Goal: Transaction & Acquisition: Purchase product/service

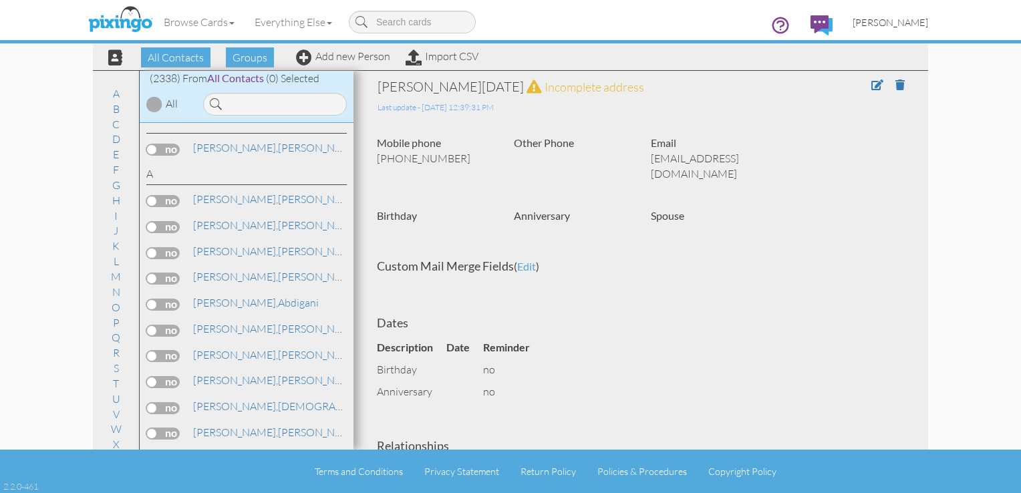
click at [912, 23] on span "[PERSON_NAME]" at bounding box center [891, 22] width 76 height 11
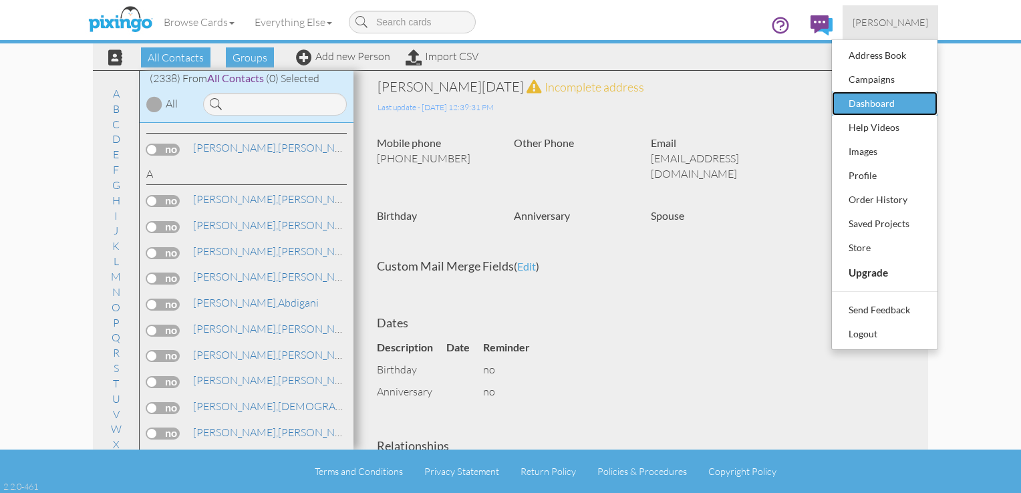
click at [877, 100] on div "Dashboard" at bounding box center [884, 104] width 79 height 20
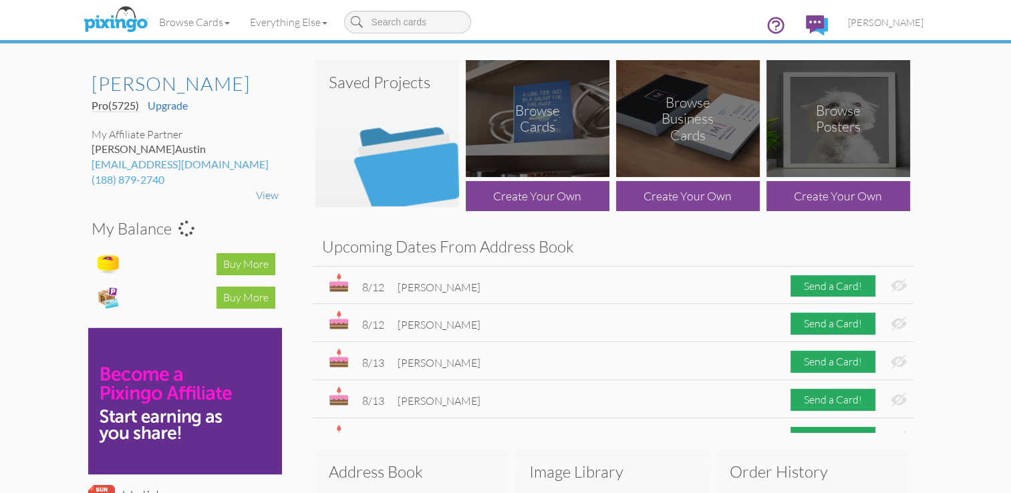
click at [408, 122] on img at bounding box center [387, 133] width 144 height 147
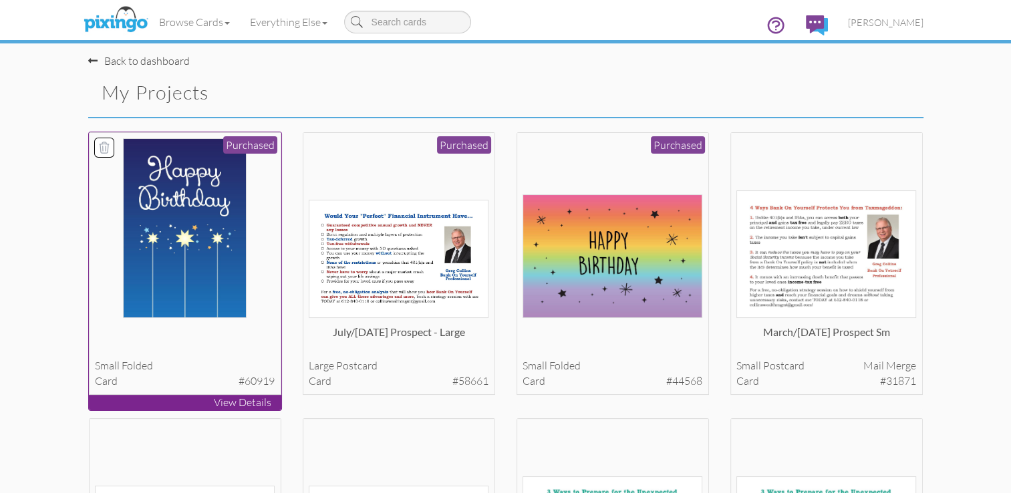
click at [194, 211] on img at bounding box center [185, 228] width 124 height 180
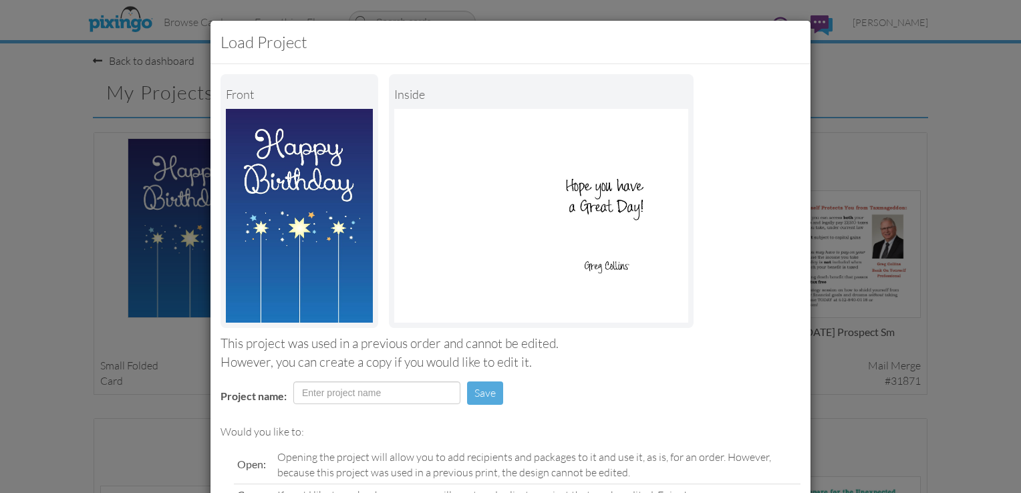
scroll to position [126, 0]
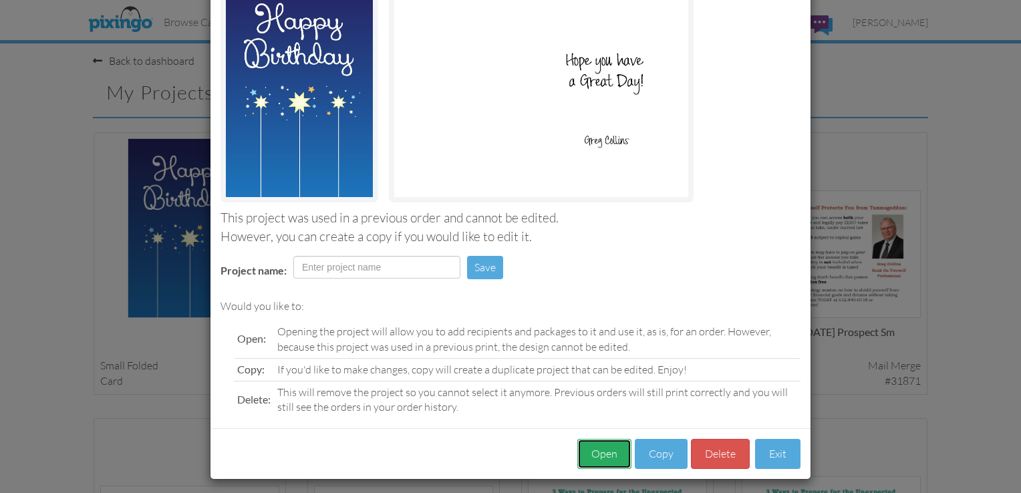
click at [599, 459] on button "Open" at bounding box center [604, 454] width 54 height 30
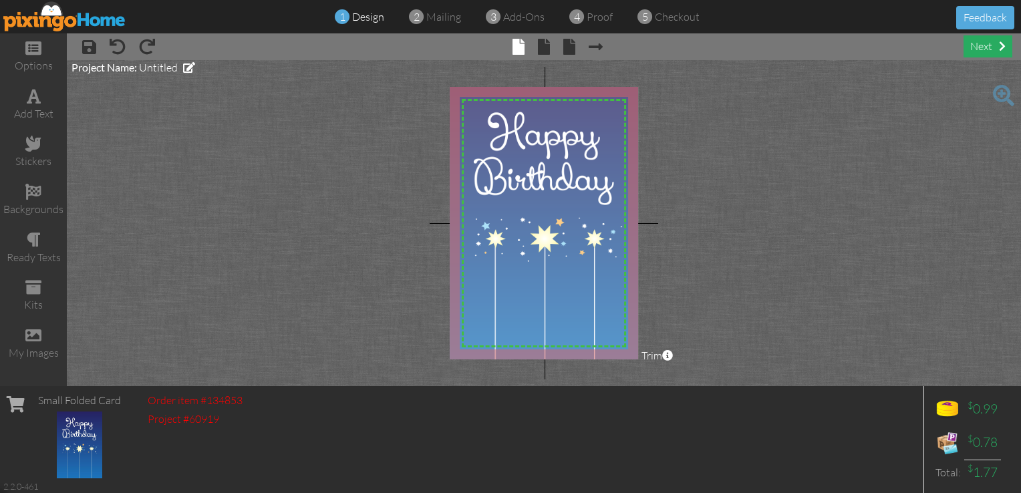
click at [980, 44] on div "next" at bounding box center [988, 46] width 49 height 22
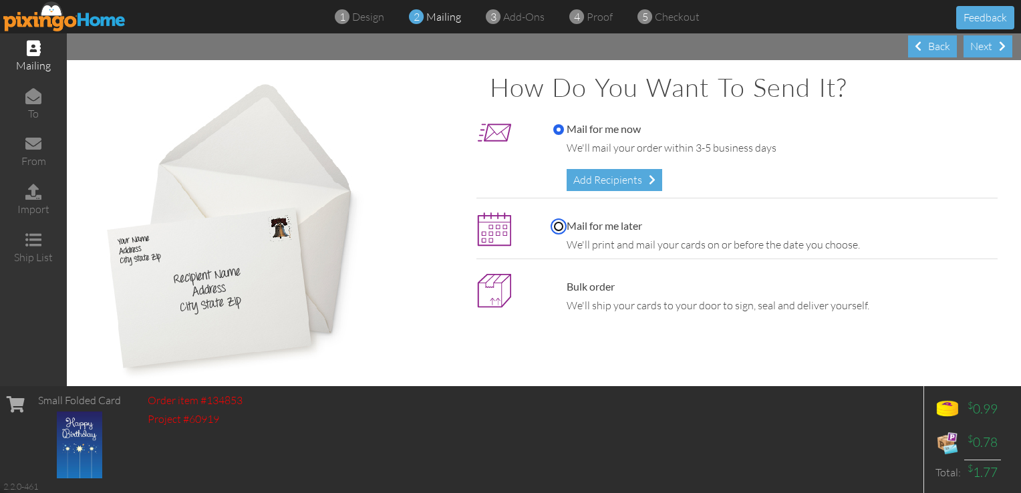
click at [553, 225] on input "Mail for me later" at bounding box center [558, 226] width 11 height 11
radio input "true"
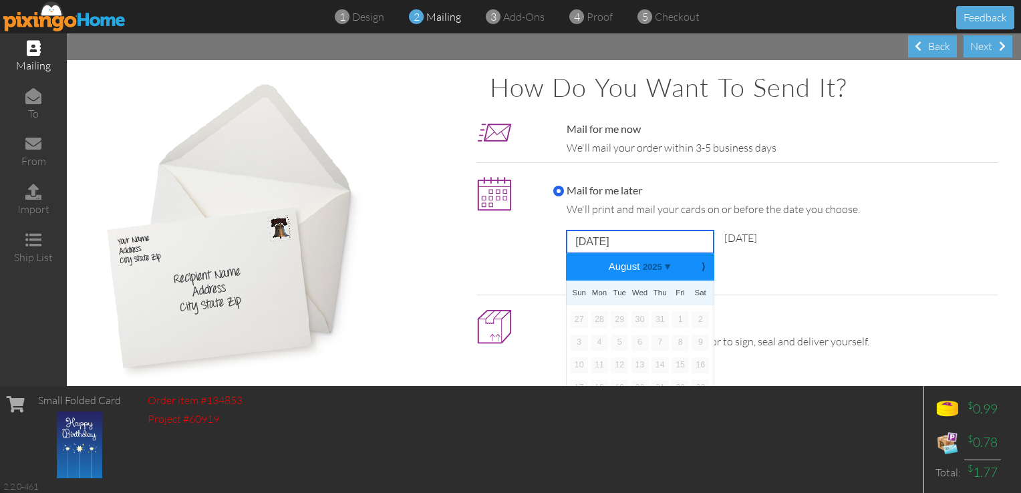
click at [604, 237] on input "[DATE]" at bounding box center [640, 242] width 147 height 23
click at [700, 269] on b "⟩" at bounding box center [703, 267] width 9 height 10
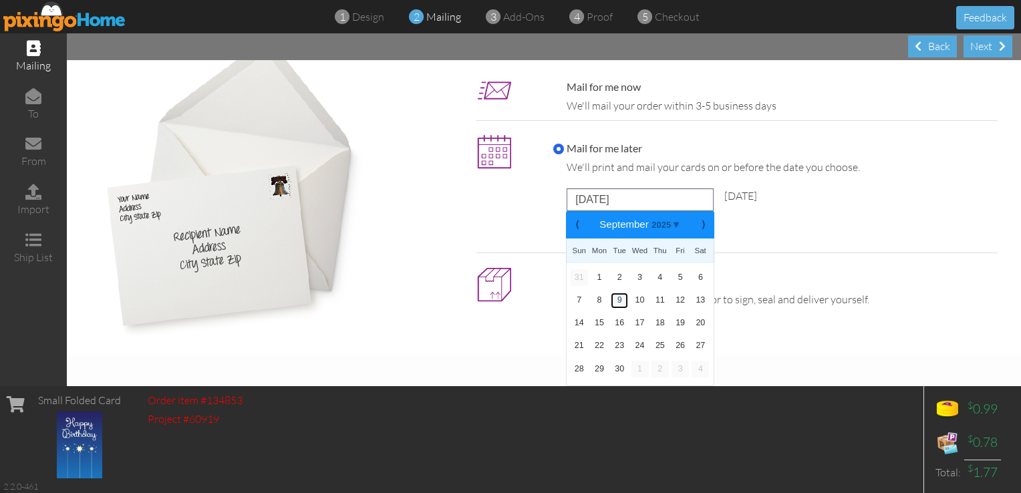
click at [616, 302] on link "9" at bounding box center [619, 301] width 17 height 16
click at [643, 205] on input "[DATE]" at bounding box center [640, 199] width 147 height 23
click at [593, 298] on link "8" at bounding box center [599, 301] width 17 height 16
type input "[DATE]"
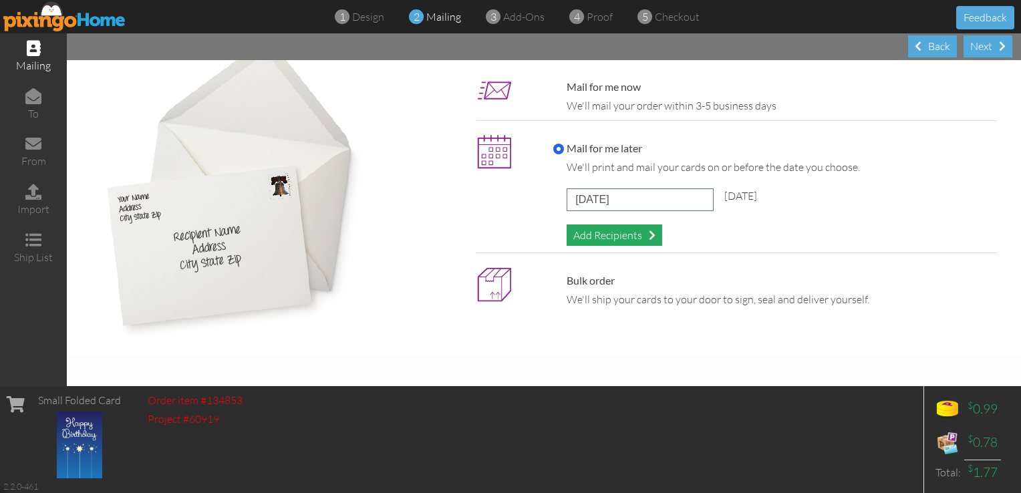
click at [589, 236] on div "Add Recipients" at bounding box center [615, 236] width 96 height 22
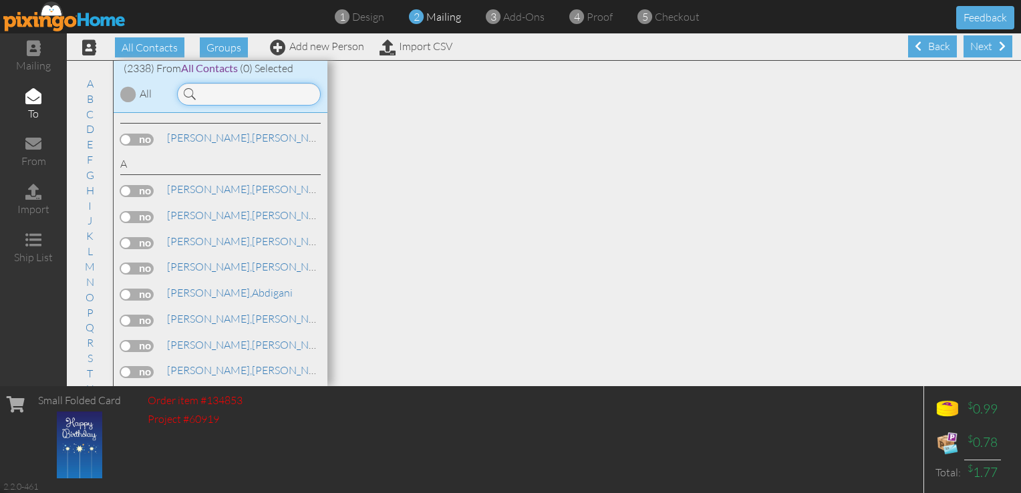
click at [232, 98] on input at bounding box center [249, 94] width 144 height 23
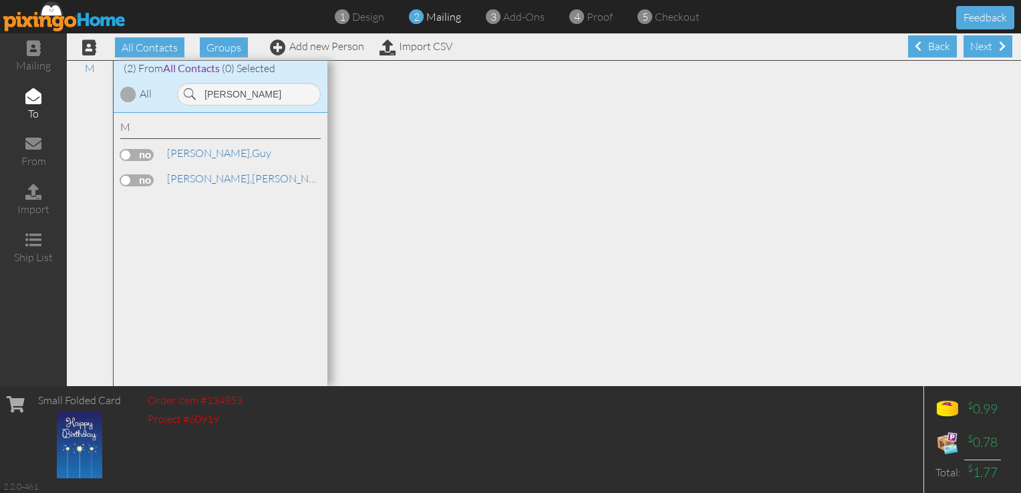
click at [140, 177] on label at bounding box center [136, 180] width 33 height 12
click at [0, 0] on input "checkbox" at bounding box center [0, 0] width 0 height 0
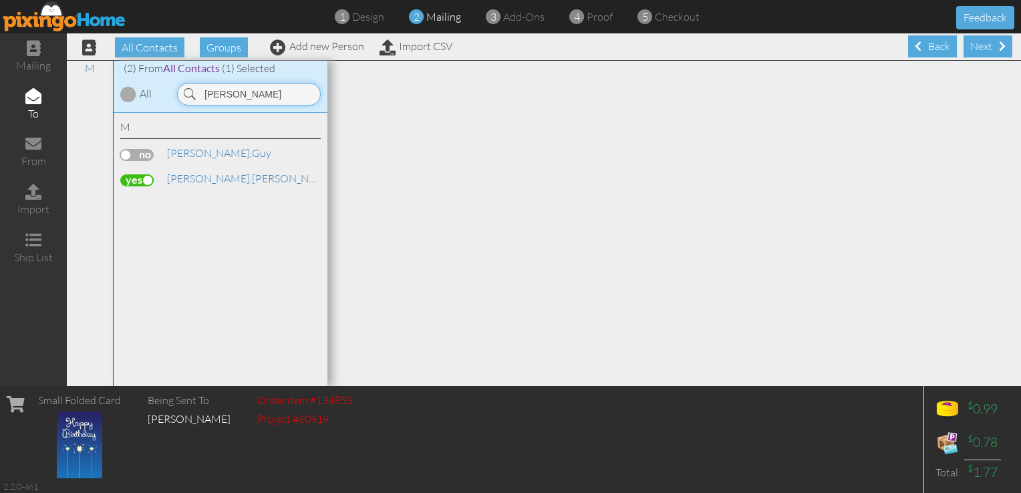
click at [250, 98] on input "[PERSON_NAME]" at bounding box center [249, 94] width 144 height 23
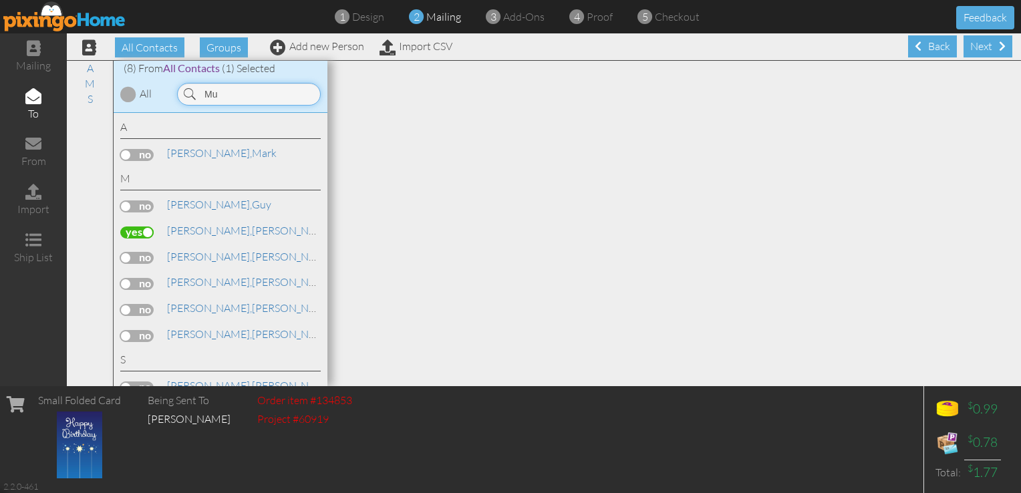
type input "M"
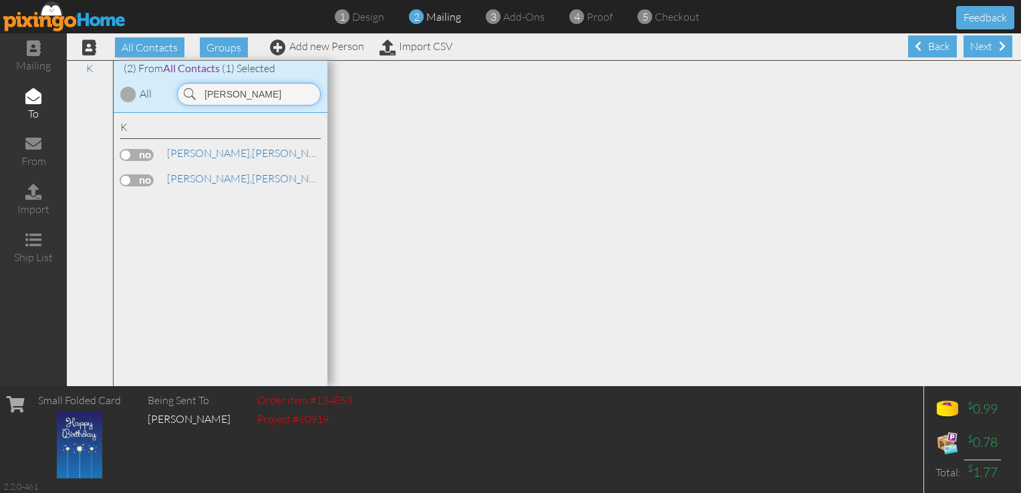
type input "[PERSON_NAME]"
click at [131, 182] on label at bounding box center [136, 180] width 33 height 12
click at [0, 0] on input "checkbox" at bounding box center [0, 0] width 0 height 0
click at [975, 43] on div "Next" at bounding box center [988, 46] width 49 height 22
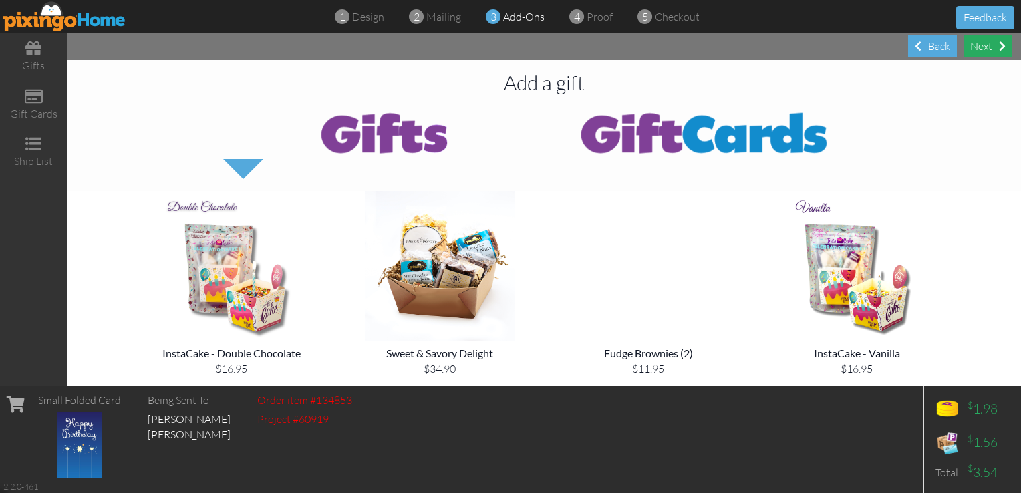
click at [982, 52] on div "Next" at bounding box center [988, 46] width 49 height 22
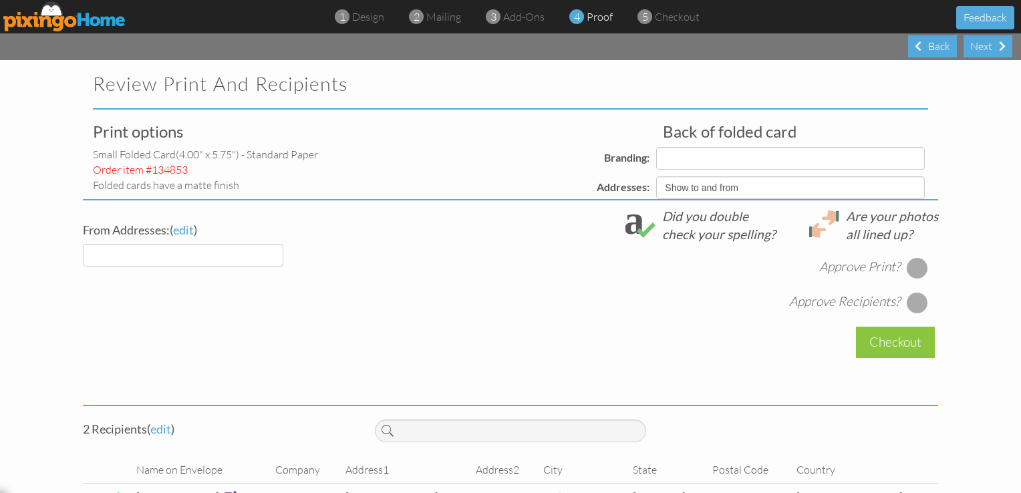
select select "object:18393"
select select "object:18396"
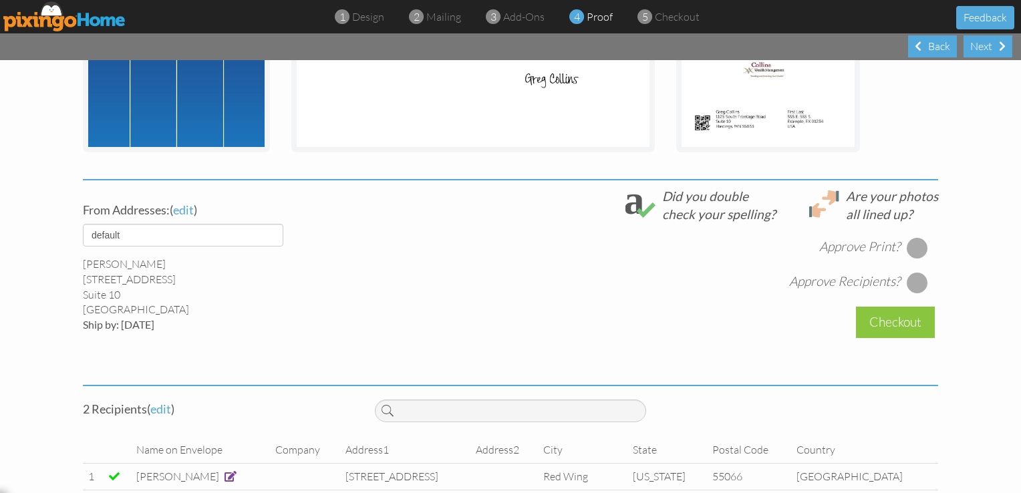
scroll to position [387, 0]
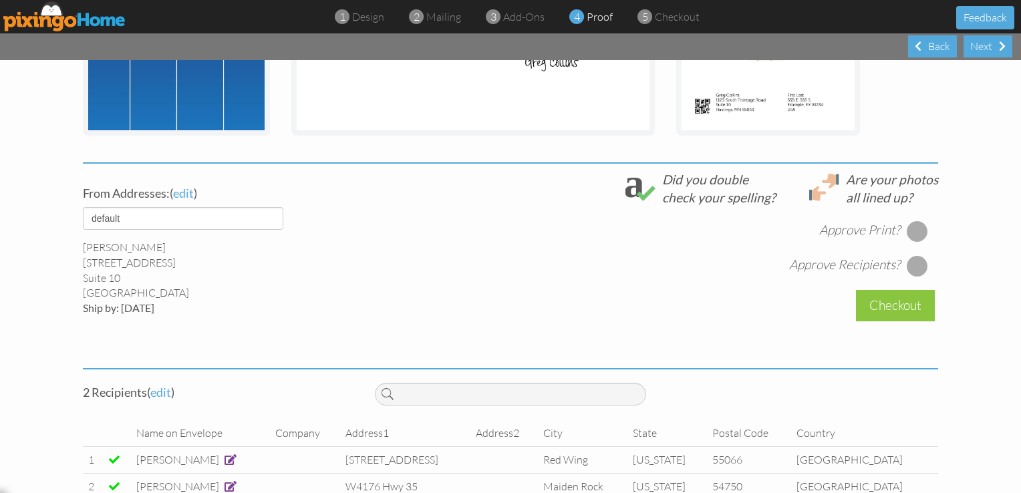
click at [908, 235] on div at bounding box center [917, 231] width 21 height 21
click at [912, 263] on div at bounding box center [917, 265] width 21 height 21
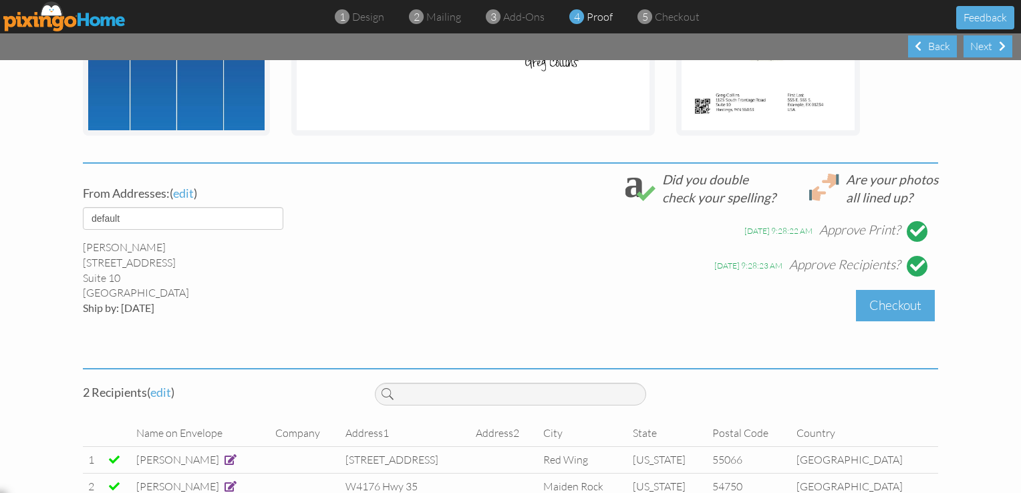
click at [895, 313] on div "Checkout" at bounding box center [895, 305] width 79 height 31
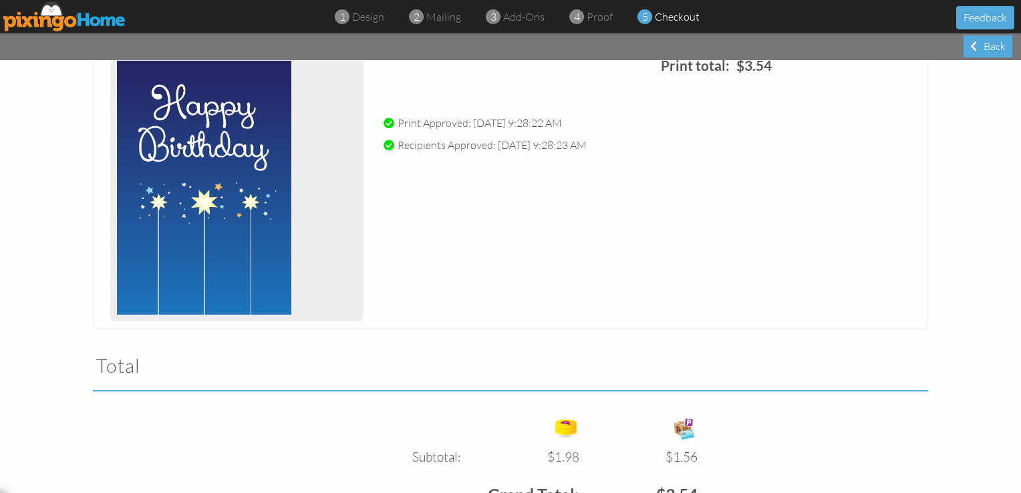
scroll to position [366, 0]
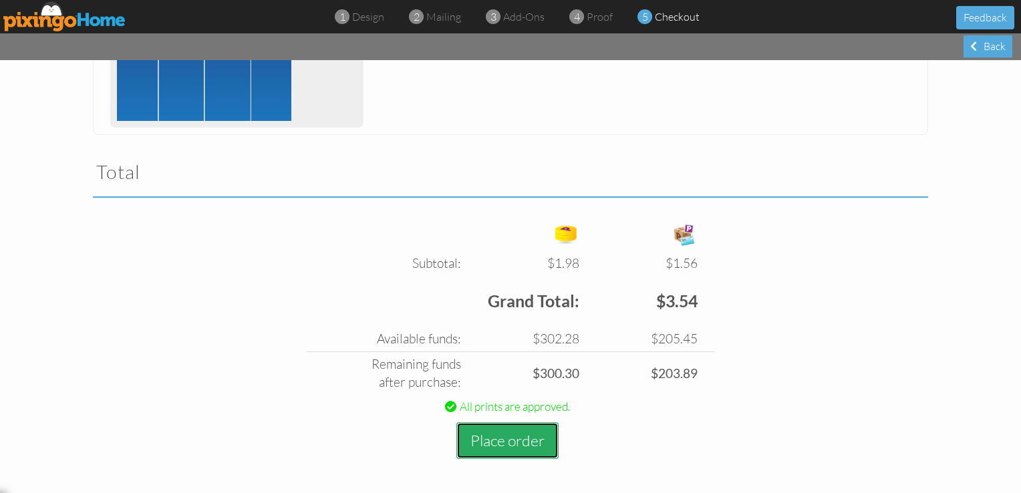
click at [515, 442] on button "Place order" at bounding box center [507, 440] width 102 height 37
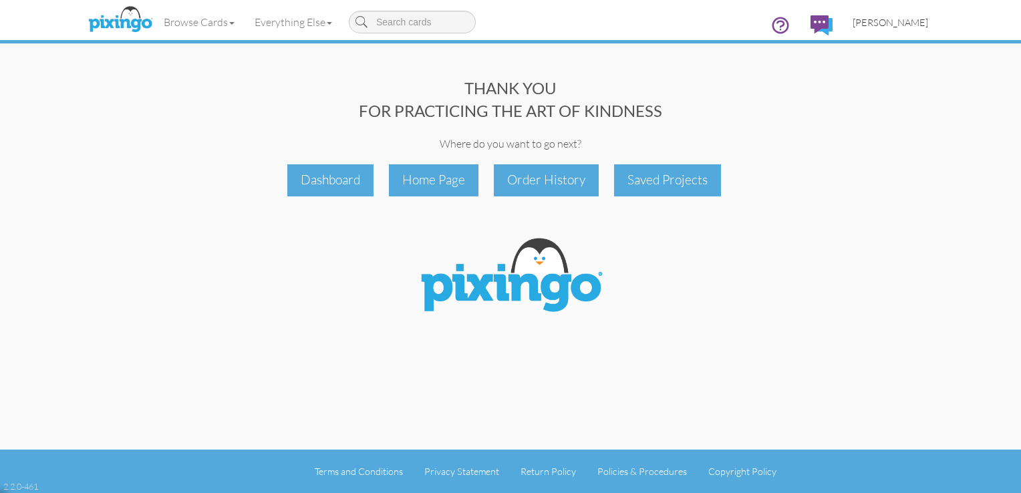
click at [911, 25] on span "[PERSON_NAME]" at bounding box center [891, 22] width 76 height 11
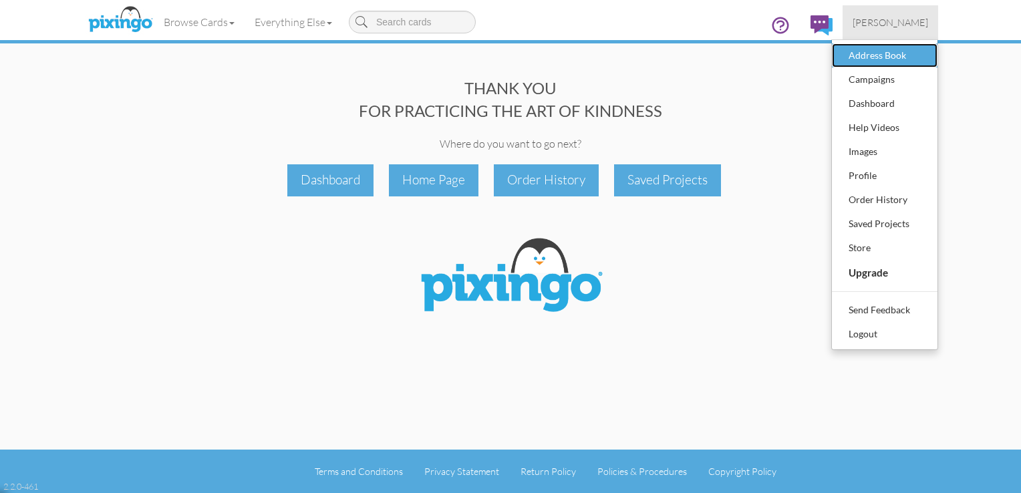
click at [894, 57] on div "Address Book" at bounding box center [884, 55] width 79 height 20
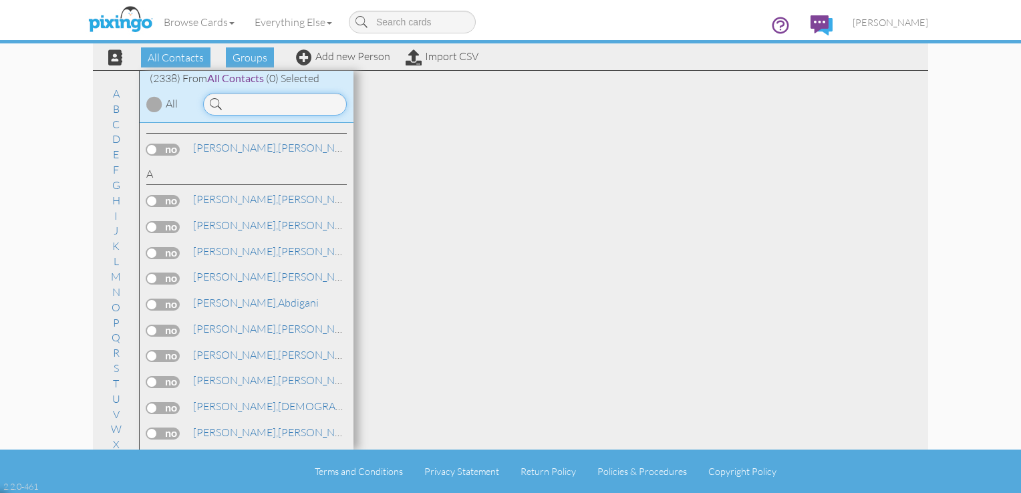
click at [253, 103] on input at bounding box center [275, 104] width 144 height 23
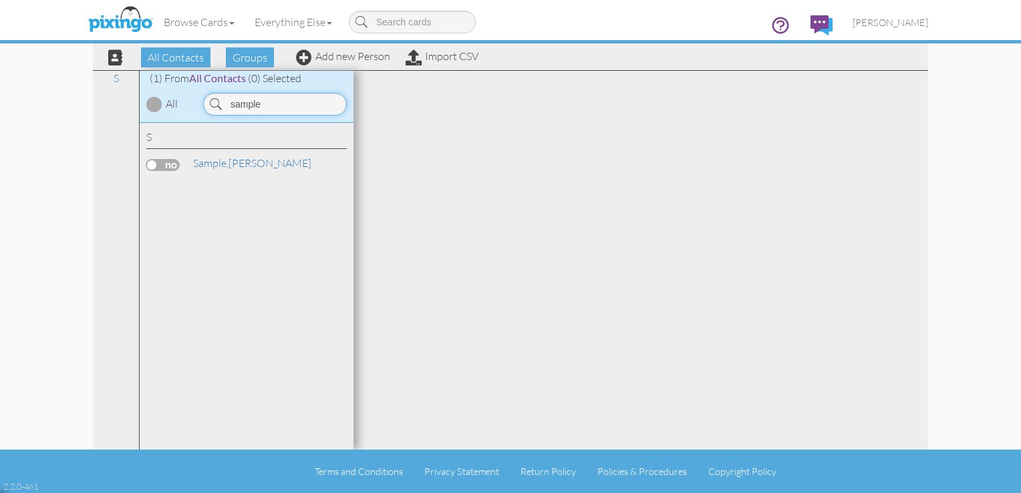
type input "sample"
click at [164, 164] on label at bounding box center [162, 165] width 33 height 12
click at [0, 0] on input "checkbox" at bounding box center [0, 0] width 0 height 0
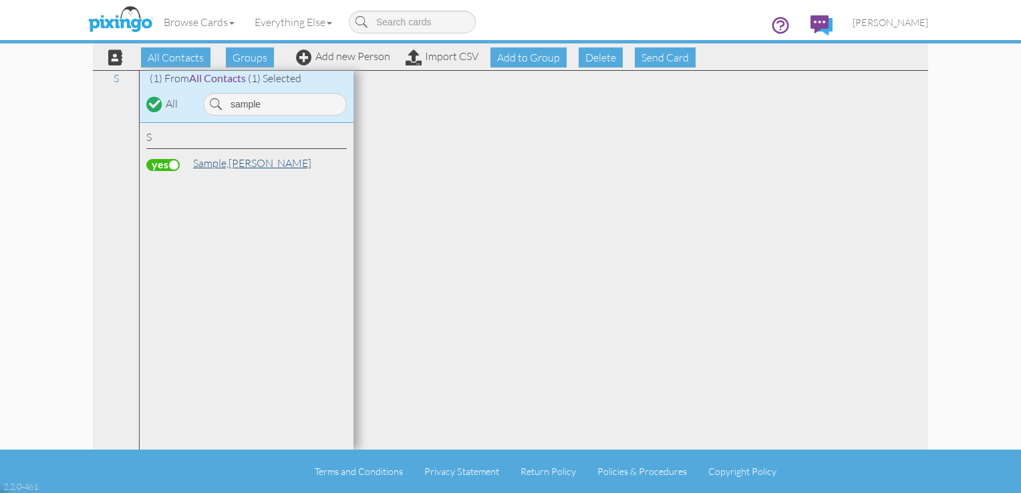
click at [211, 165] on span "Sample," at bounding box center [210, 162] width 35 height 13
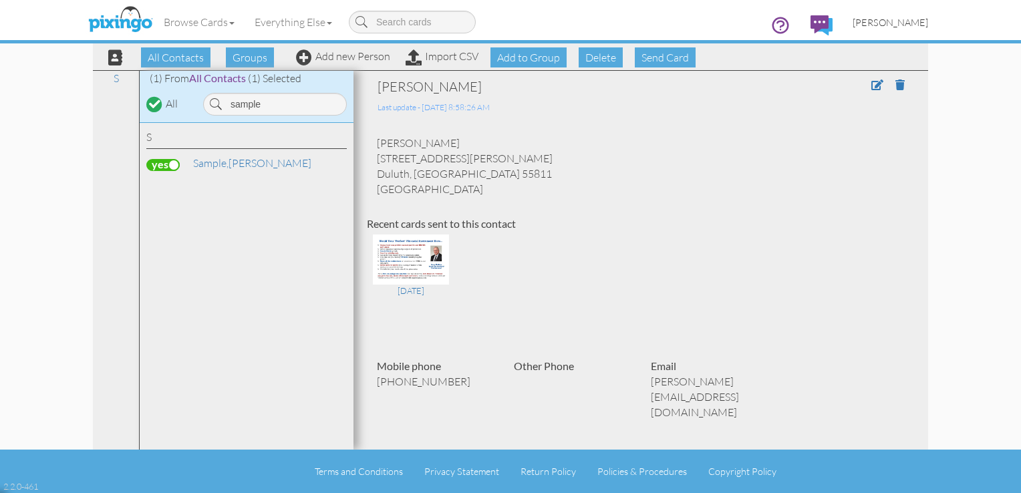
click at [907, 21] on span "[PERSON_NAME]" at bounding box center [891, 22] width 76 height 11
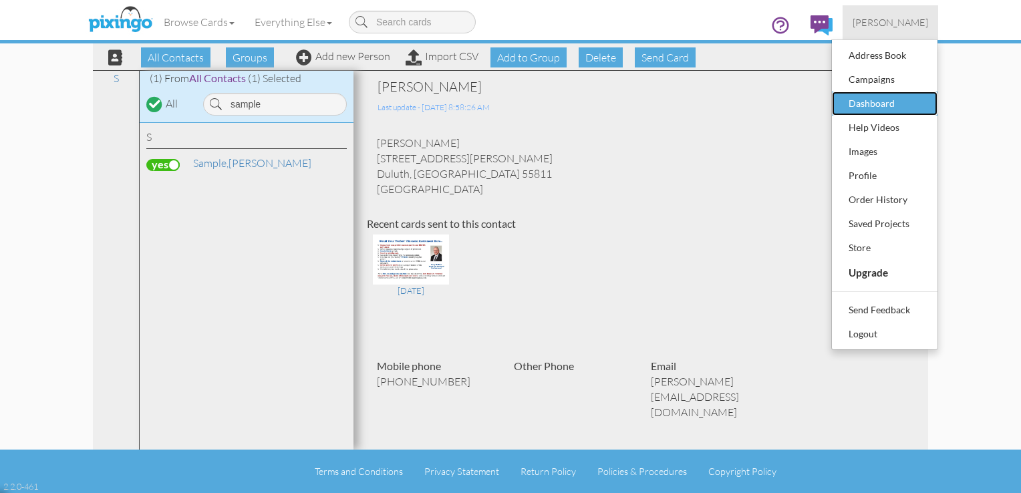
click at [882, 94] on div "Dashboard" at bounding box center [884, 104] width 79 height 20
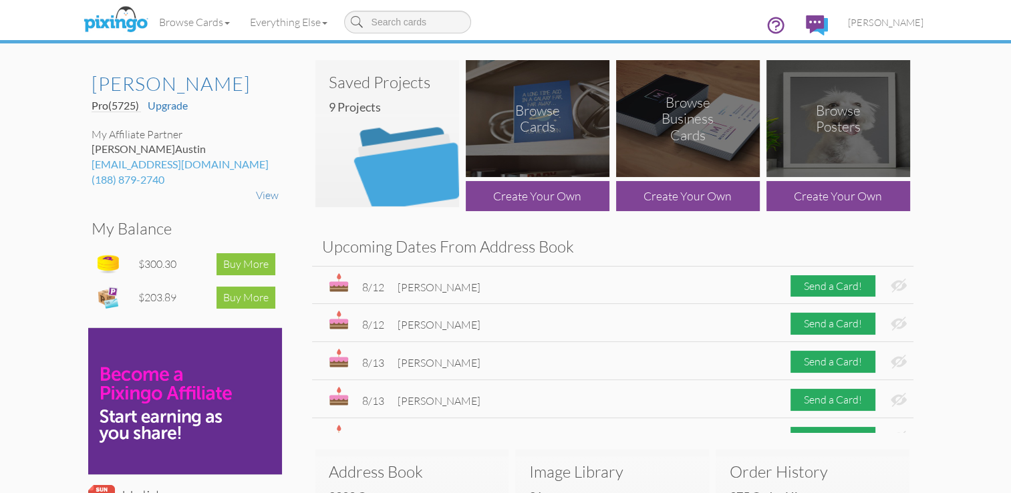
click at [391, 124] on img at bounding box center [387, 133] width 144 height 147
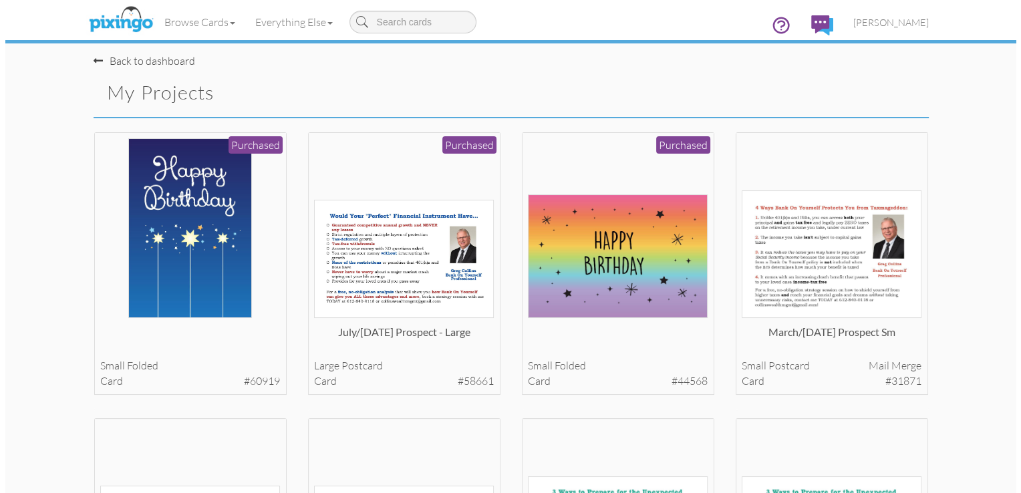
scroll to position [8, 0]
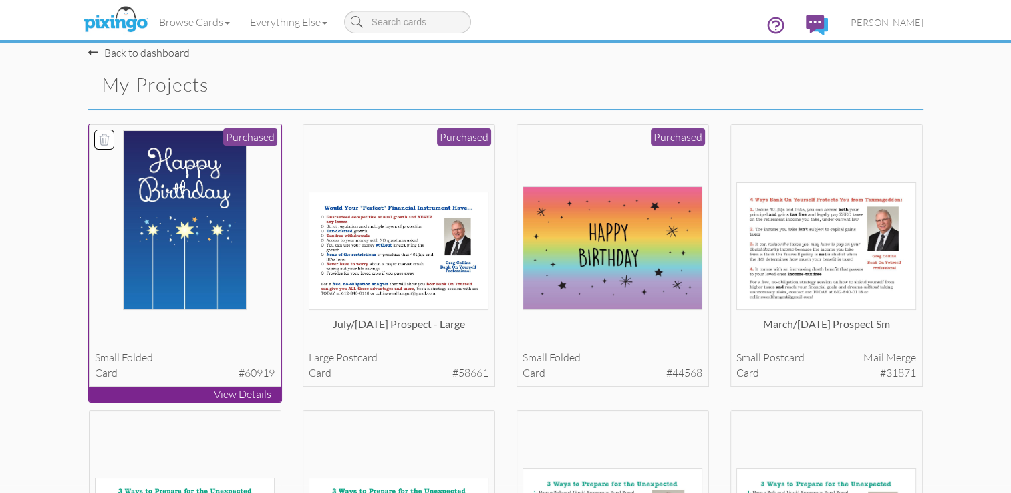
click at [191, 183] on img at bounding box center [185, 220] width 124 height 180
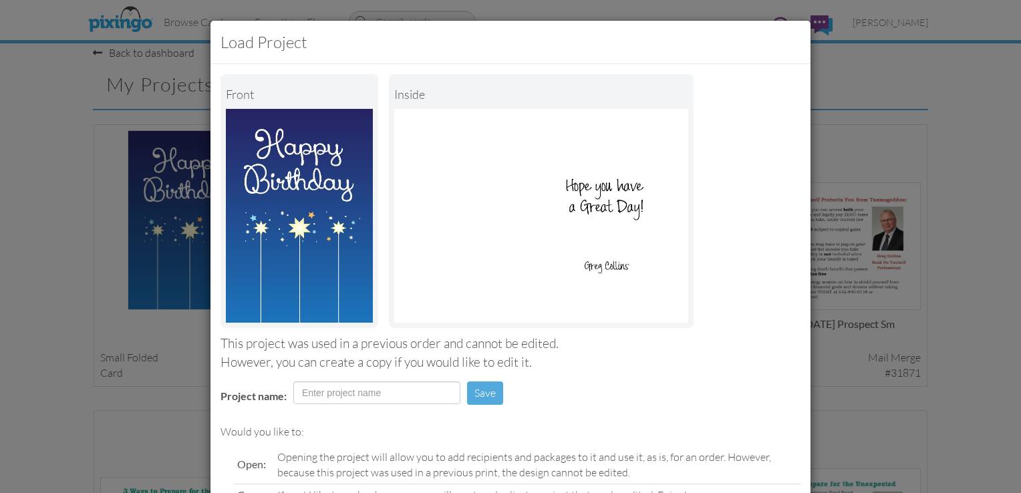
scroll to position [131, 0]
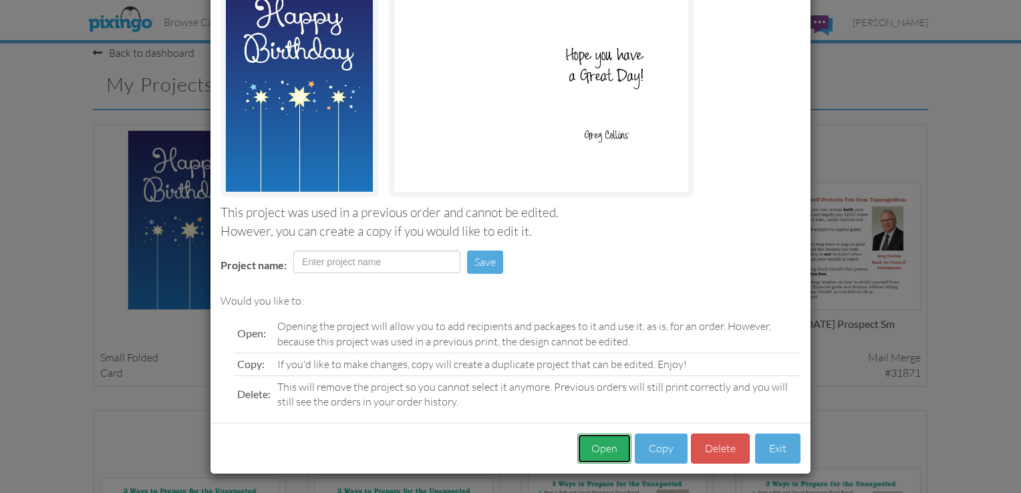
click at [601, 454] on button "Open" at bounding box center [604, 449] width 54 height 30
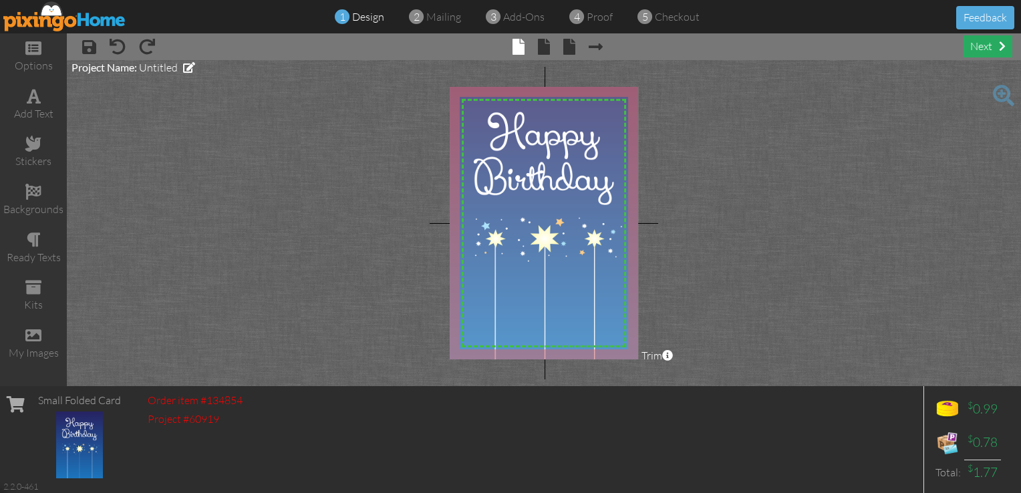
click at [986, 51] on div "next" at bounding box center [988, 46] width 49 height 22
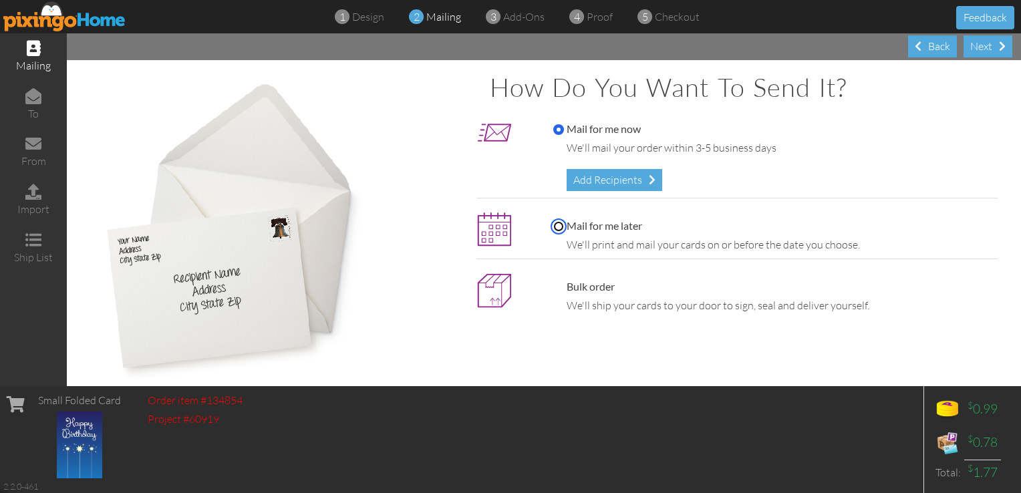
click at [553, 225] on input "Mail for me later" at bounding box center [558, 226] width 11 height 11
radio input "true"
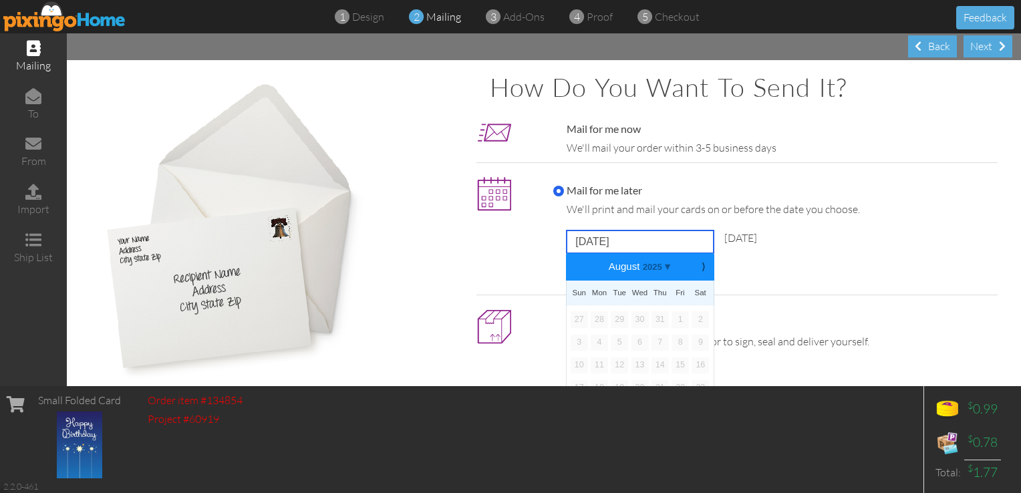
click at [594, 240] on input "[DATE]" at bounding box center [640, 242] width 147 height 23
click at [700, 266] on b "⟩" at bounding box center [703, 267] width 9 height 10
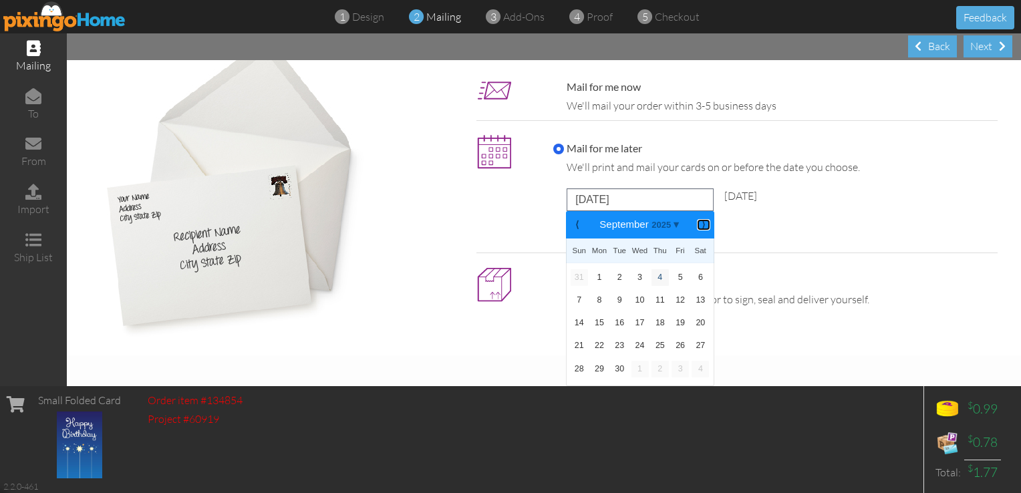
scroll to position [41, 0]
click at [676, 278] on link "5" at bounding box center [680, 278] width 17 height 16
type input "[DATE]"
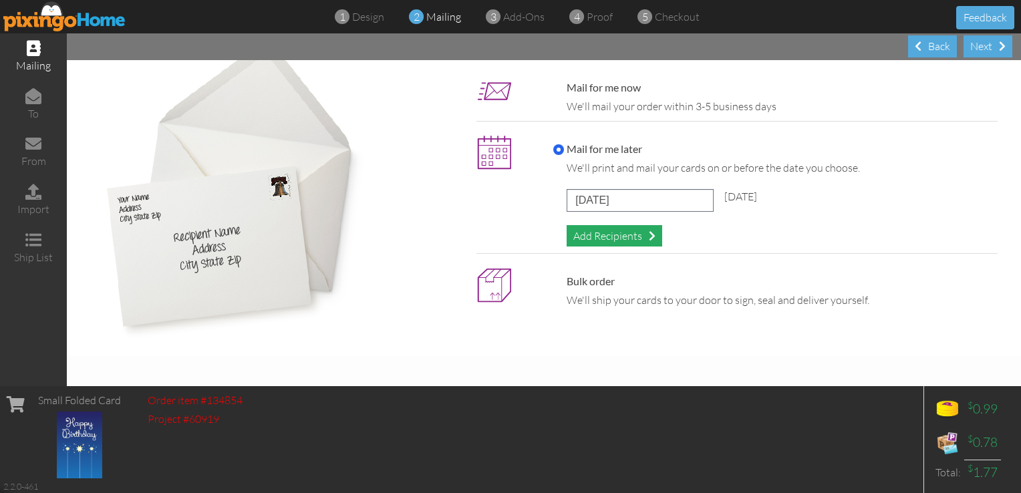
click at [623, 233] on div "Add Recipients" at bounding box center [615, 236] width 96 height 22
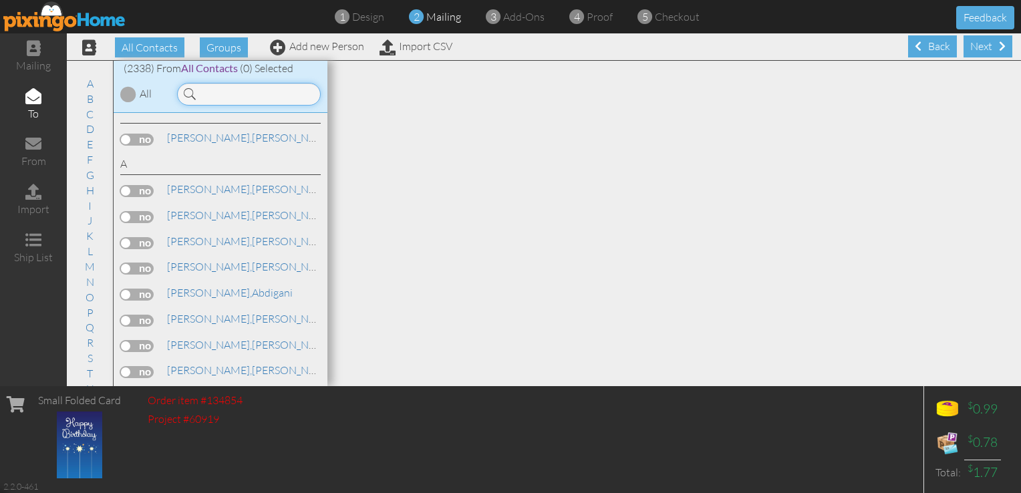
click at [241, 94] on input at bounding box center [249, 94] width 144 height 23
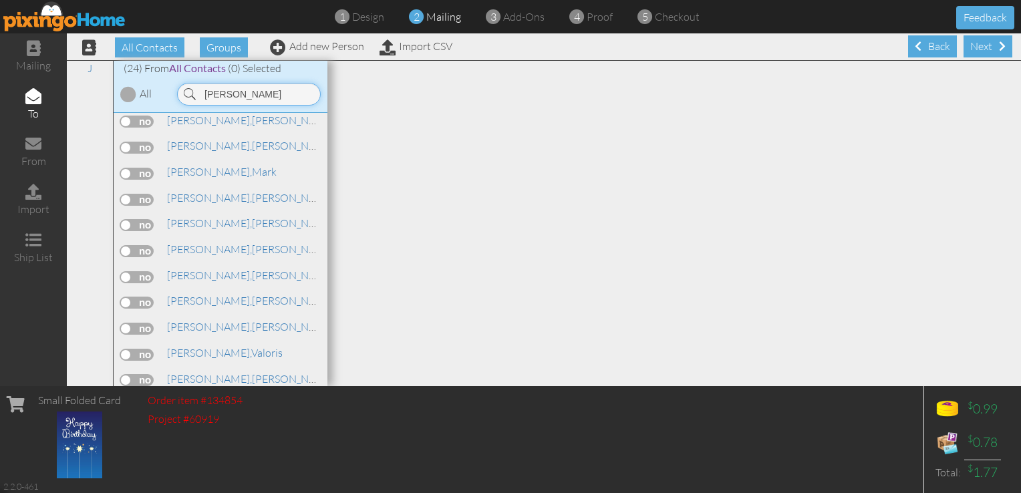
scroll to position [368, 0]
type input "[PERSON_NAME]"
click at [147, 198] on label at bounding box center [136, 200] width 33 height 12
click at [0, 0] on input "checkbox" at bounding box center [0, 0] width 0 height 0
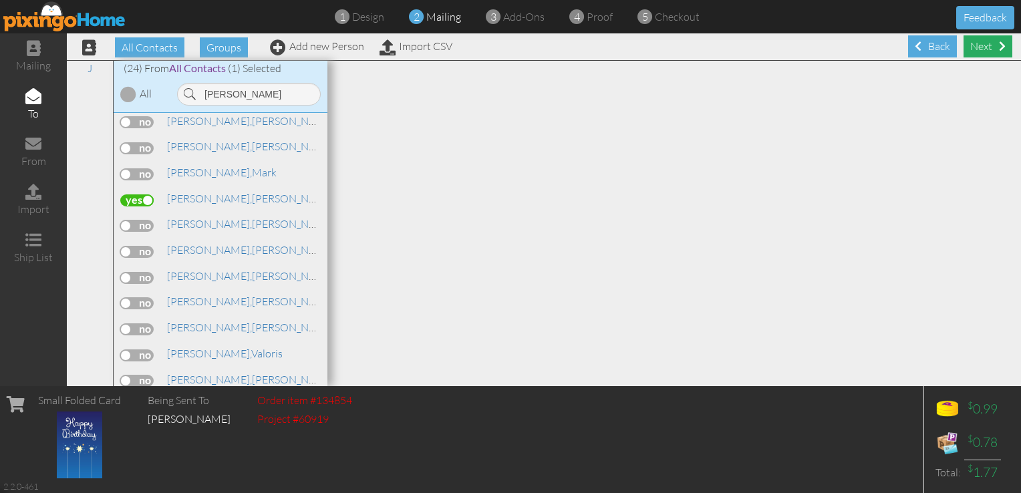
click at [982, 55] on div "Next" at bounding box center [988, 46] width 49 height 22
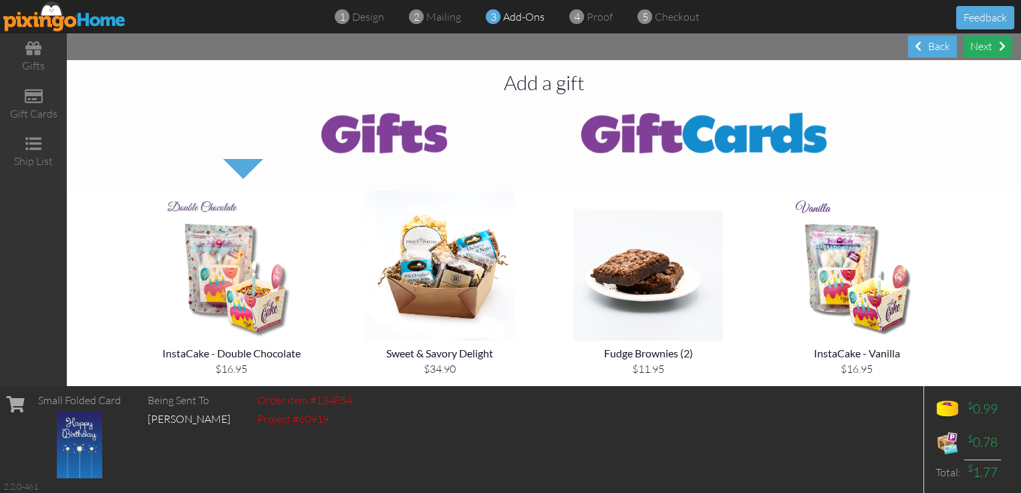
click at [983, 47] on div "Next" at bounding box center [988, 46] width 49 height 22
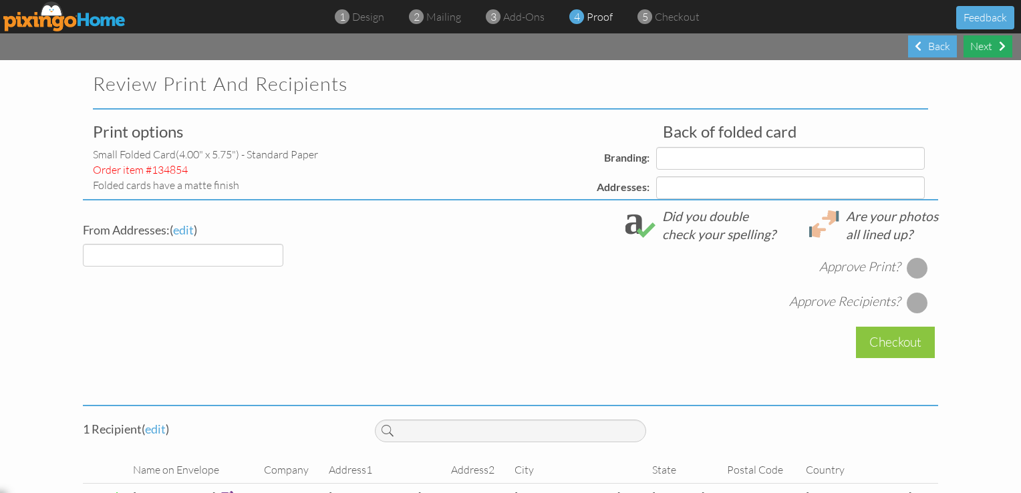
select select "object:29826"
select select "object:29829"
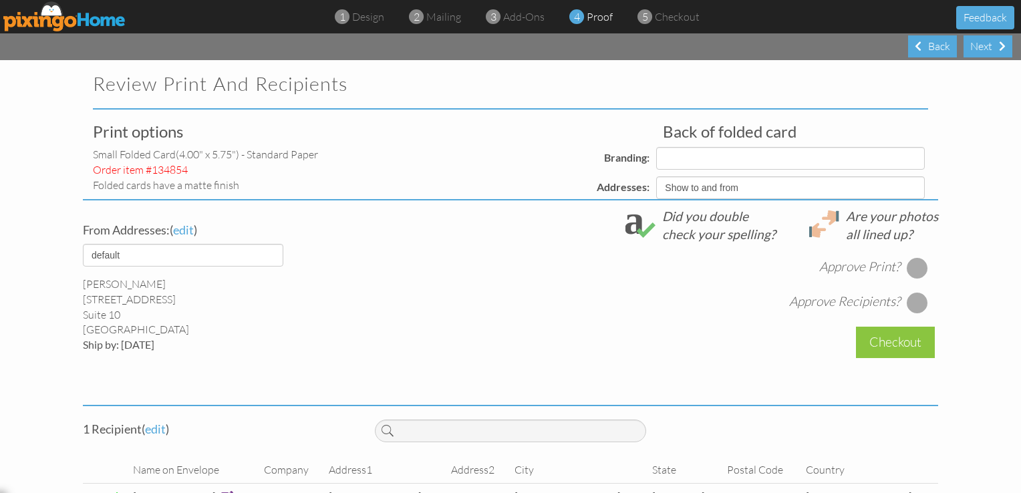
select select "object:29832"
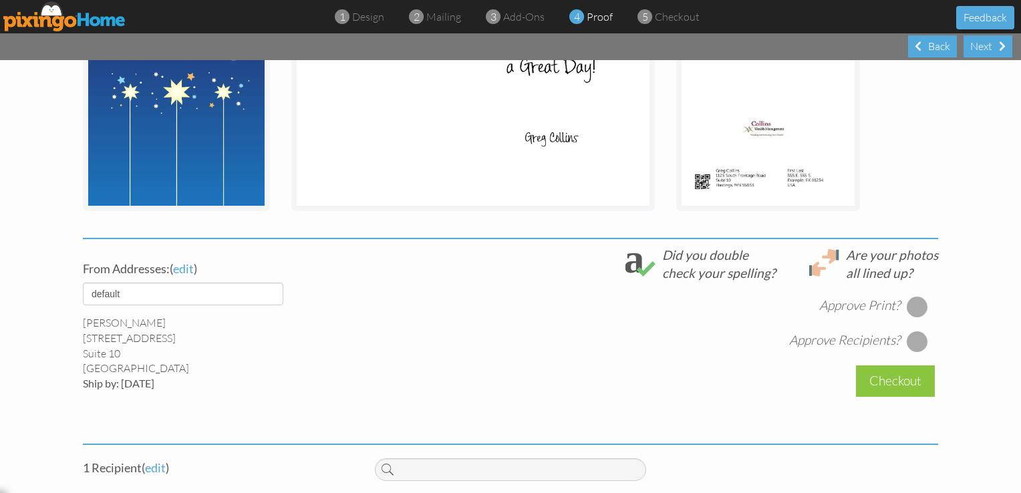
scroll to position [313, 0]
click at [914, 305] on div at bounding box center [917, 305] width 21 height 21
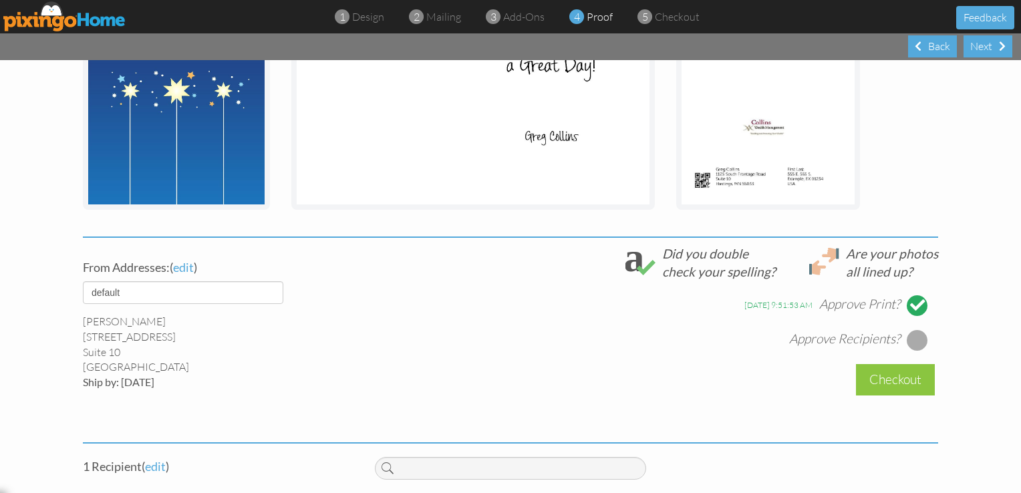
click at [916, 338] on div at bounding box center [917, 339] width 21 height 21
click at [894, 376] on div "Checkout" at bounding box center [895, 379] width 79 height 31
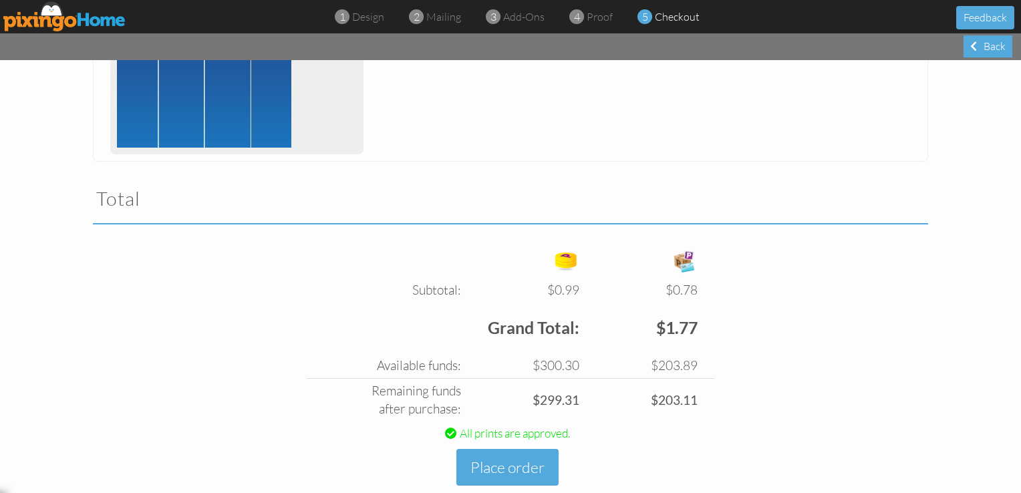
scroll to position [366, 0]
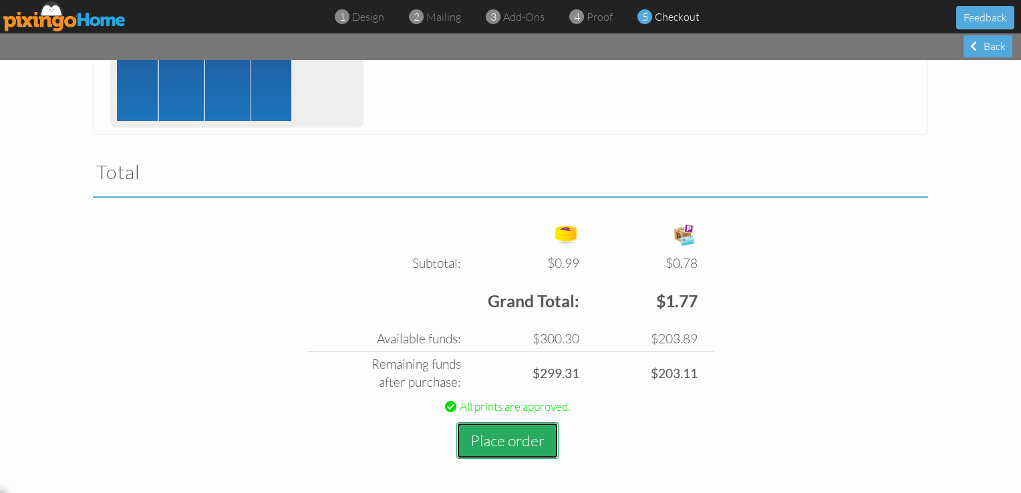
click at [511, 446] on button "Place order" at bounding box center [507, 440] width 102 height 37
